Goal: Transaction & Acquisition: Download file/media

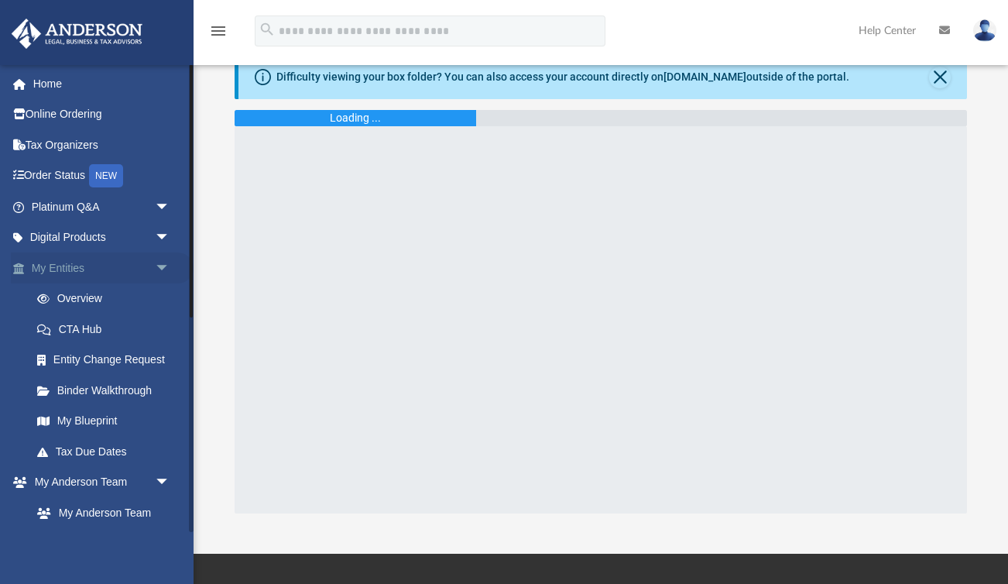
scroll to position [53, 0]
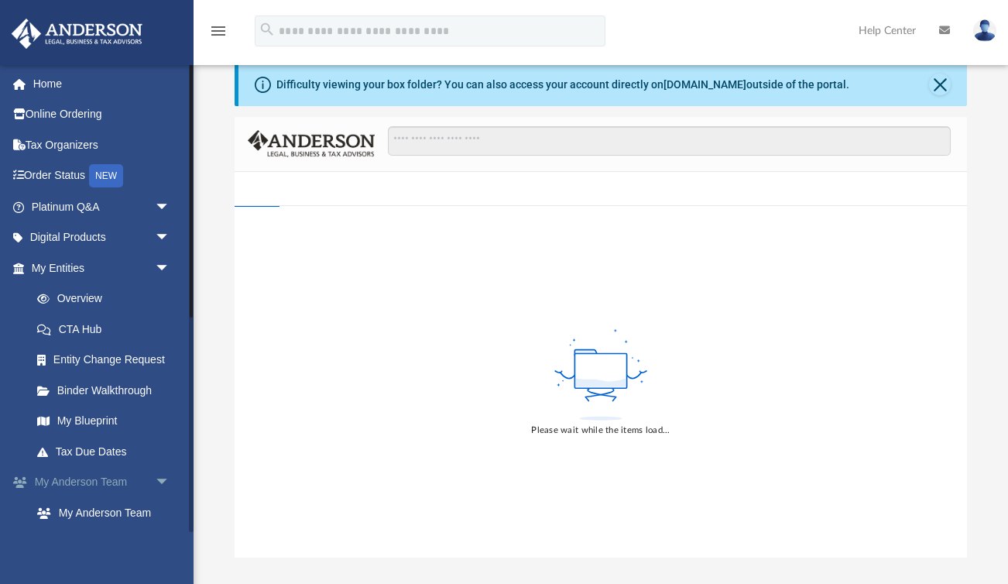
click at [155, 478] on span "arrow_drop_down" at bounding box center [170, 483] width 31 height 32
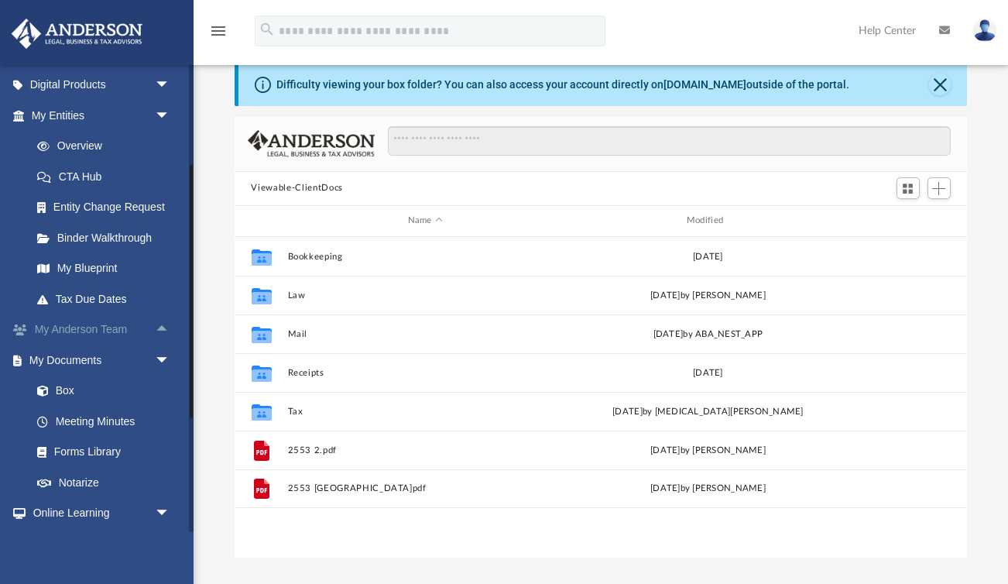
scroll to position [153, 0]
click at [71, 391] on link "Box" at bounding box center [108, 390] width 172 height 31
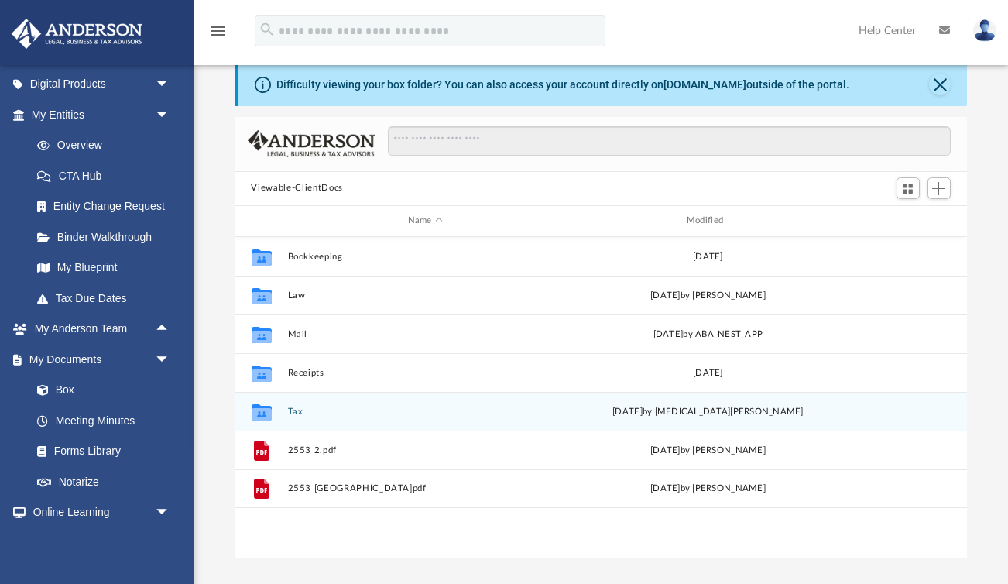
click at [300, 409] on button "Tax" at bounding box center [425, 411] width 276 height 10
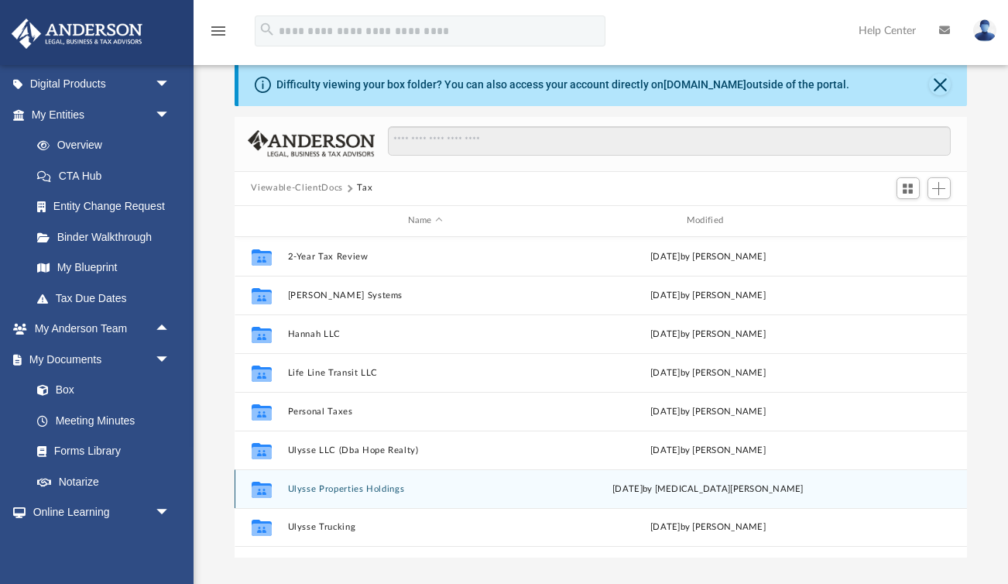
click at [330, 491] on button "Ulysse Properties Holdings" at bounding box center [425, 489] width 276 height 10
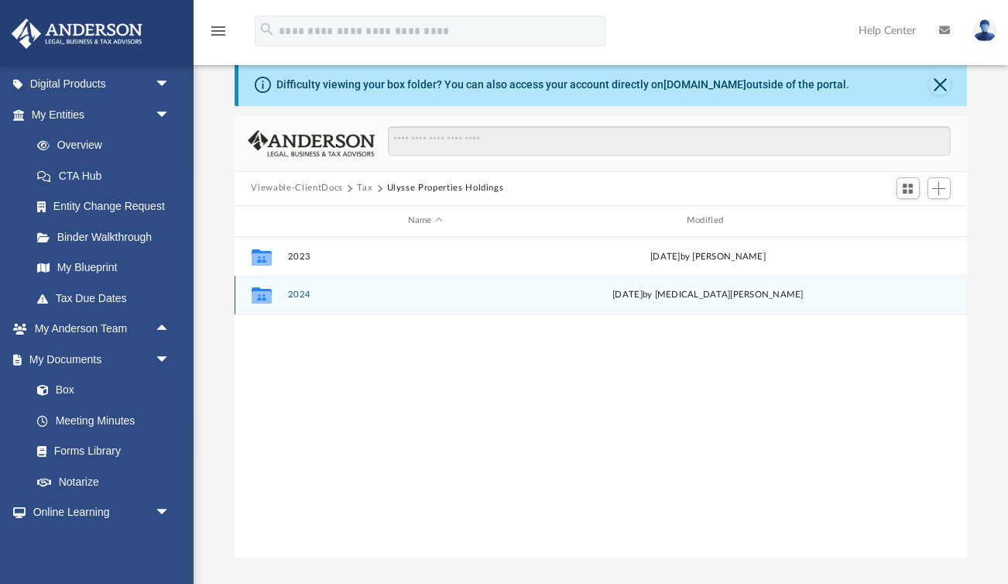
click at [302, 293] on button "2024" at bounding box center [425, 294] width 276 height 10
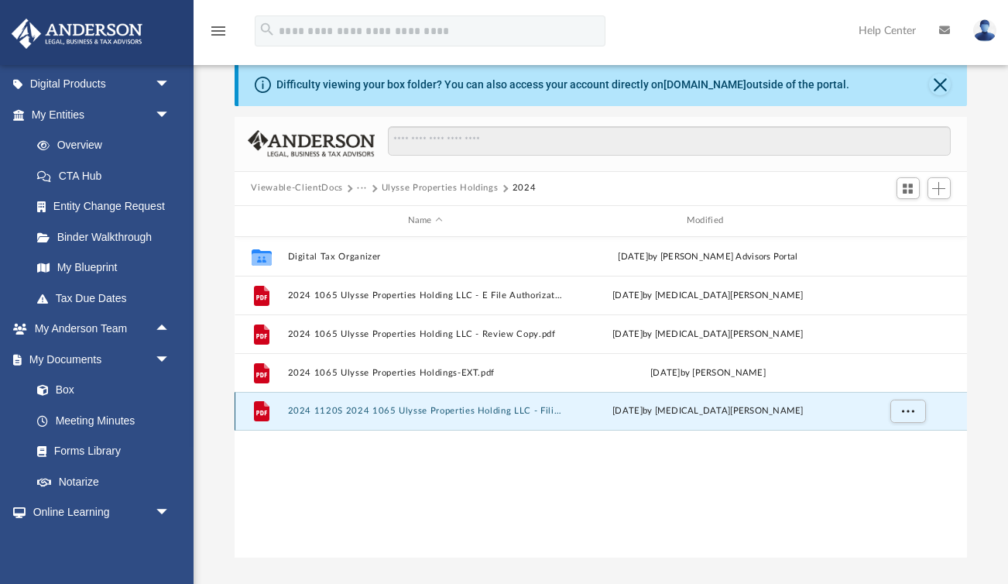
click at [370, 413] on button "2024 1120S 2024 1065 Ulysse Properties Holding LLC - Filing Instructions.pdf" at bounding box center [425, 411] width 276 height 10
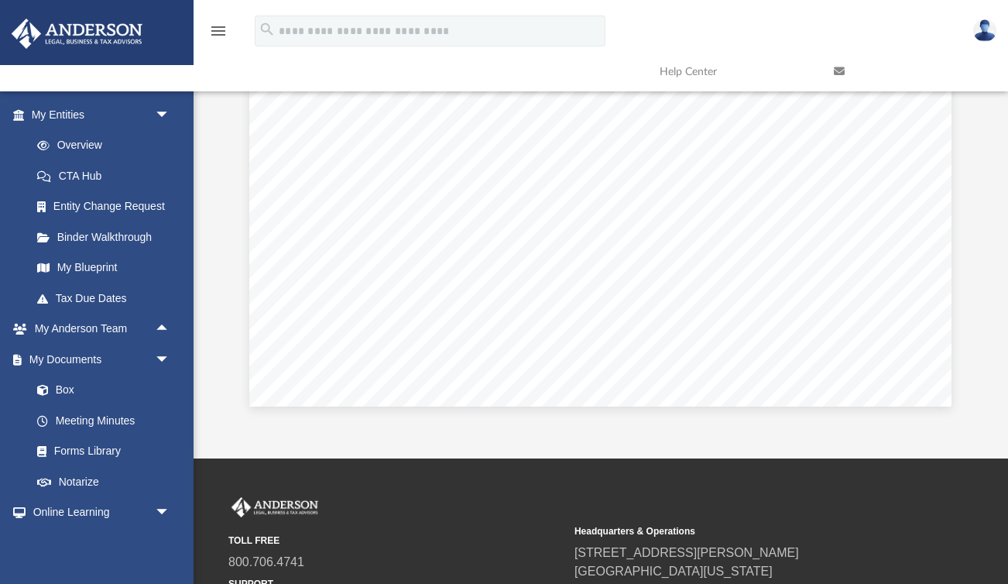
scroll to position [0, 0]
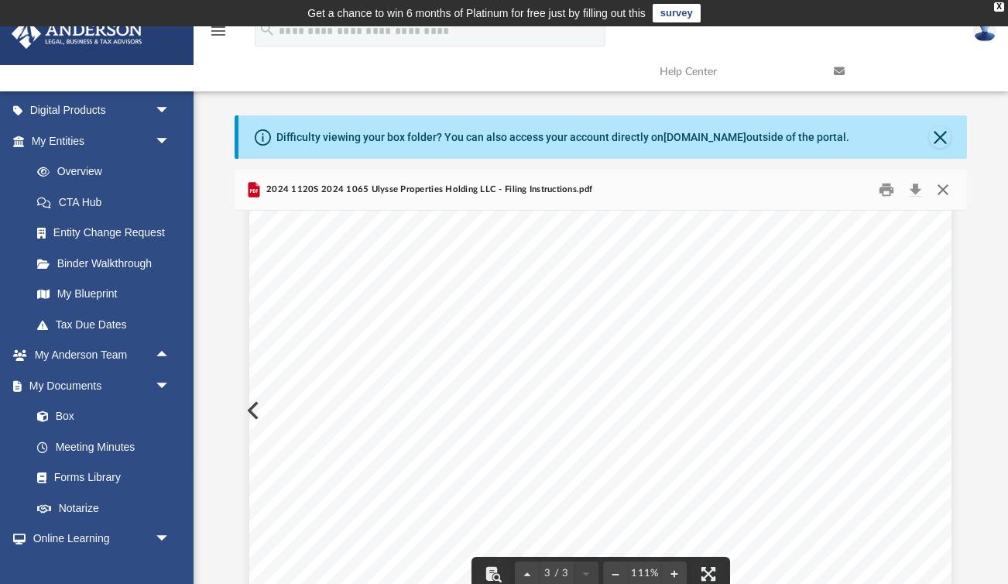
click at [943, 187] on button "Close" at bounding box center [943, 189] width 28 height 24
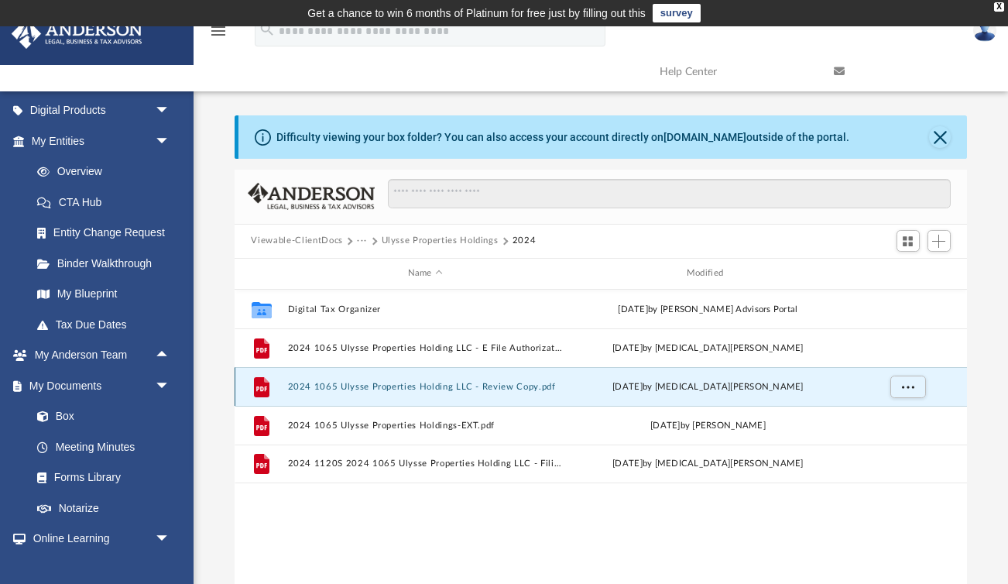
click at [436, 386] on button "2024 1065 Ulysse Properties Holding LLC - Review Copy.pdf" at bounding box center [425, 387] width 276 height 10
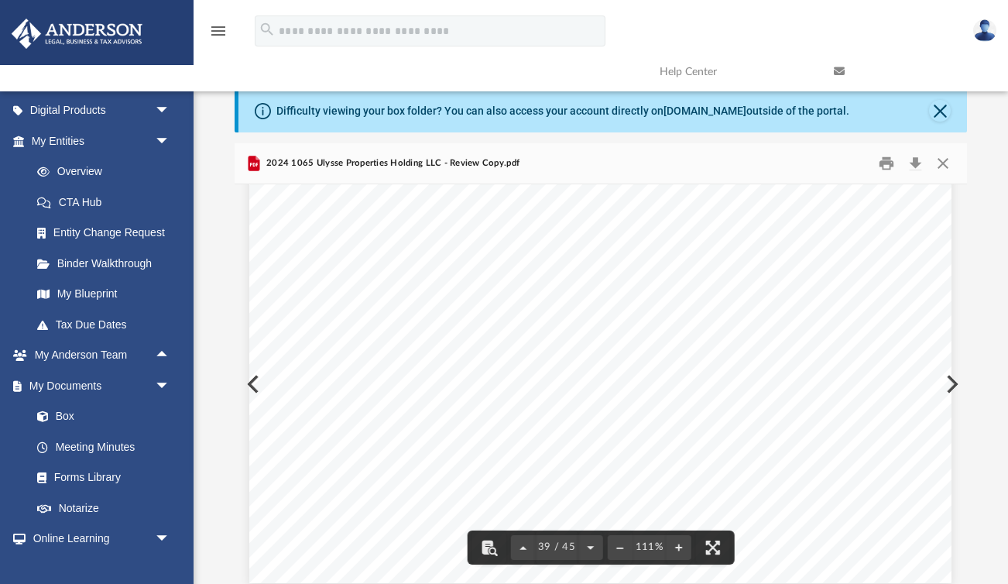
scroll to position [36051, 0]
click at [909, 166] on button "Download" at bounding box center [916, 163] width 28 height 24
